Goal: Task Accomplishment & Management: Complete application form

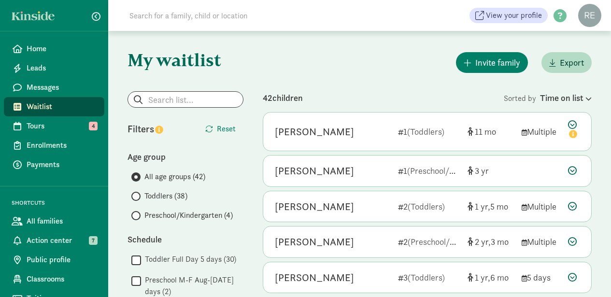
click at [135, 196] on input "Toddlers (38)" at bounding box center [134, 196] width 6 height 6
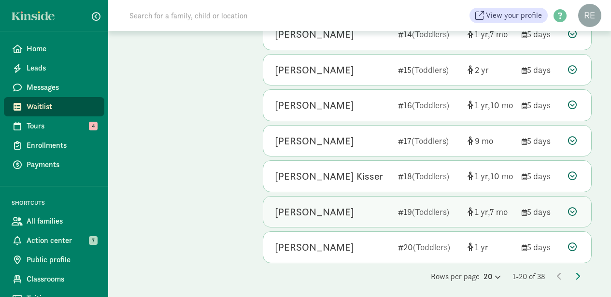
scroll to position [562, 0]
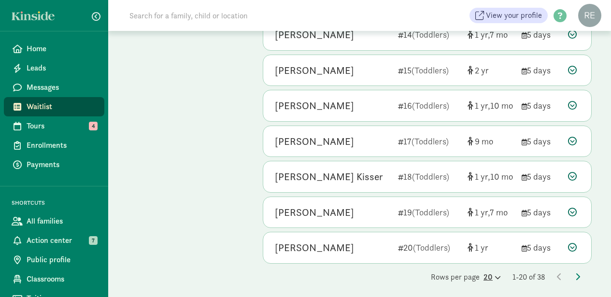
click at [493, 274] on icon at bounding box center [497, 277] width 8 height 6
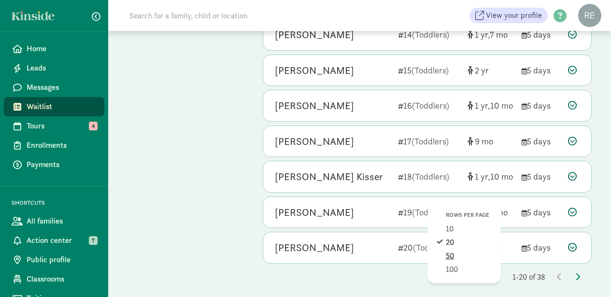
click at [446, 264] on div "50" at bounding box center [469, 270] width 46 height 12
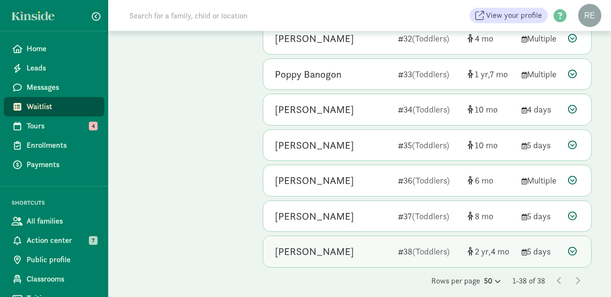
scroll to position [1197, 0]
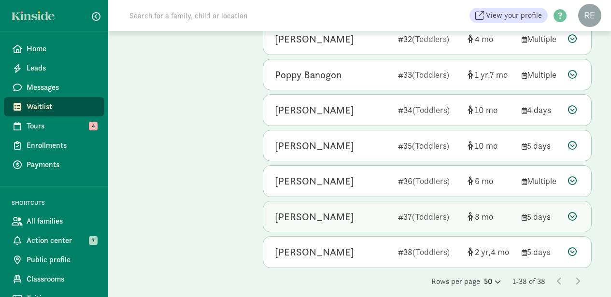
click at [370, 209] on div "[PERSON_NAME]" at bounding box center [332, 216] width 115 height 15
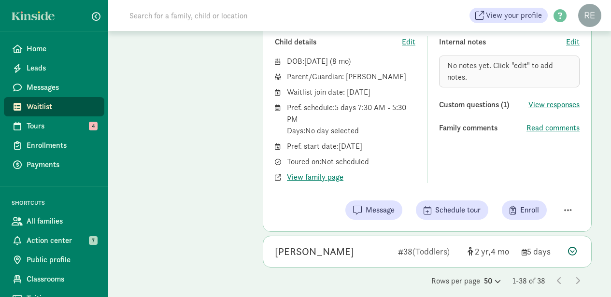
scroll to position [1403, 0]
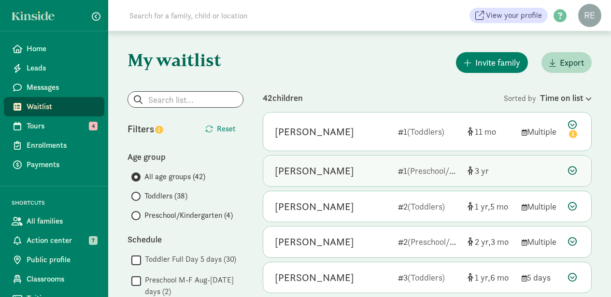
click at [368, 180] on div "[PERSON_NAME] 1 (Preschool/Kindergarten) 3" at bounding box center [427, 170] width 328 height 31
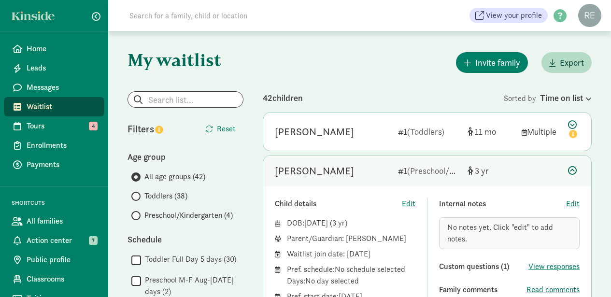
click at [137, 196] on span at bounding box center [135, 196] width 9 height 9
click at [137, 196] on input "Toddlers (38)" at bounding box center [134, 196] width 6 height 6
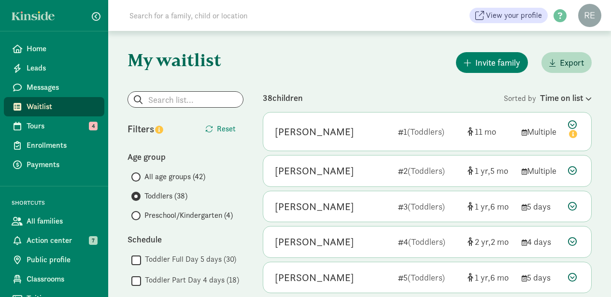
click at [136, 218] on input "Preschool/Kindergarten (4)" at bounding box center [134, 215] width 6 height 6
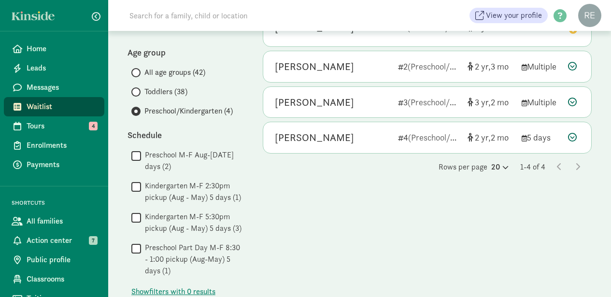
scroll to position [100, 0]
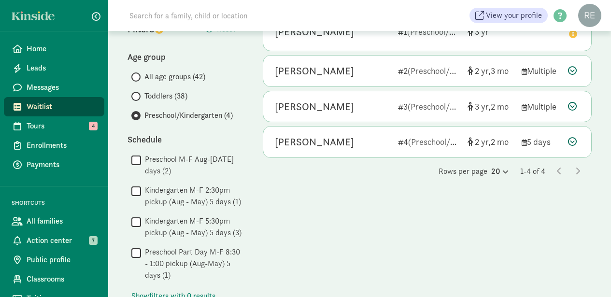
click at [136, 94] on input "Toddlers (38)" at bounding box center [134, 96] width 6 height 6
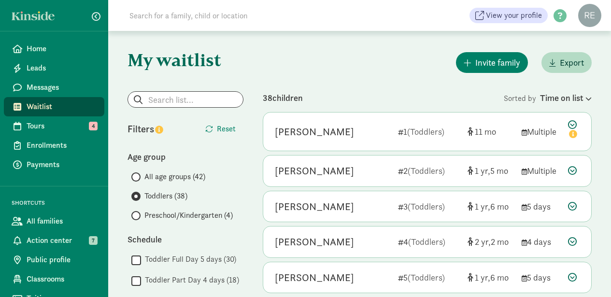
scroll to position [0, 0]
click at [136, 215] on input "Preschool/Kindergarten (4)" at bounding box center [134, 215] width 6 height 6
